Goal: Task Accomplishment & Management: Manage account settings

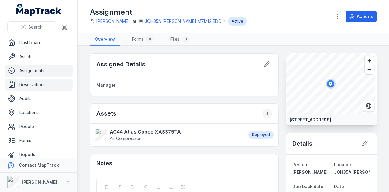
click at [39, 84] on link "Reservations" at bounding box center [39, 84] width 68 height 12
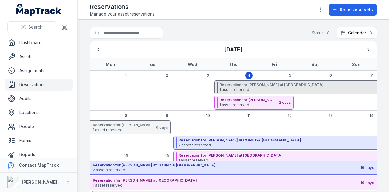
click at [249, 84] on strong "Reservation for [PERSON_NAME] at [GEOGRAPHIC_DATA]" at bounding box center [352, 84] width 265 height 5
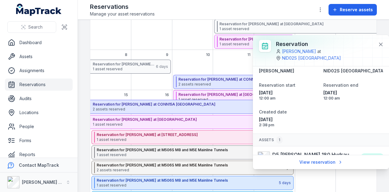
scroll to position [20, 0]
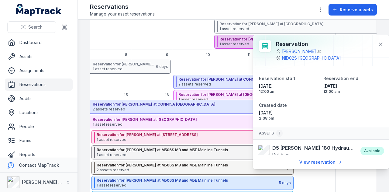
click at [226, 44] on span "1 asset reserved" at bounding box center [249, 44] width 59 height 5
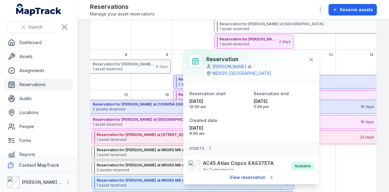
click at [238, 178] on link "View reservation" at bounding box center [251, 178] width 51 height 12
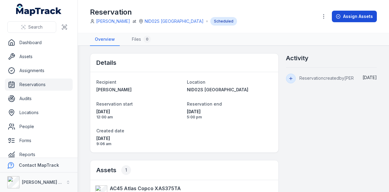
click at [348, 14] on button "Assign Assets" at bounding box center [354, 17] width 45 height 12
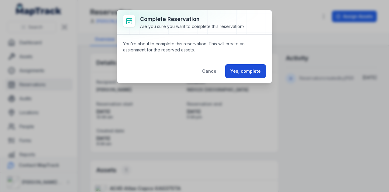
click at [256, 70] on button "Yes, complete" at bounding box center [245, 71] width 41 height 14
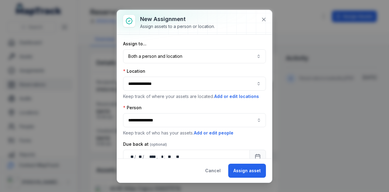
scroll to position [49, 0]
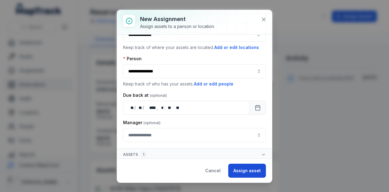
click at [238, 174] on button "Assign asset" at bounding box center [247, 171] width 38 height 14
